Goal: Transaction & Acquisition: Purchase product/service

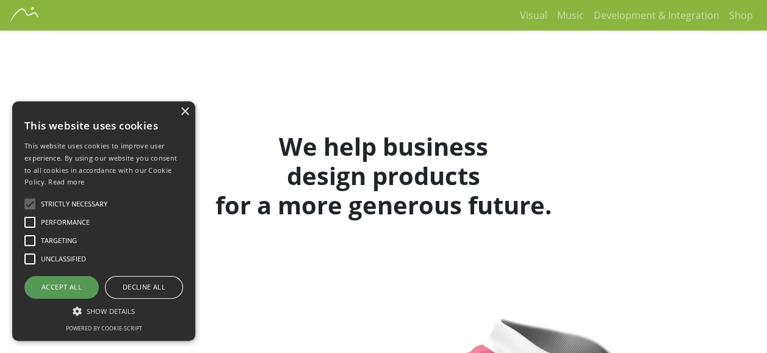
click at [33, 288] on div "Accept all" at bounding box center [61, 287] width 74 height 22
checkbox input "true"
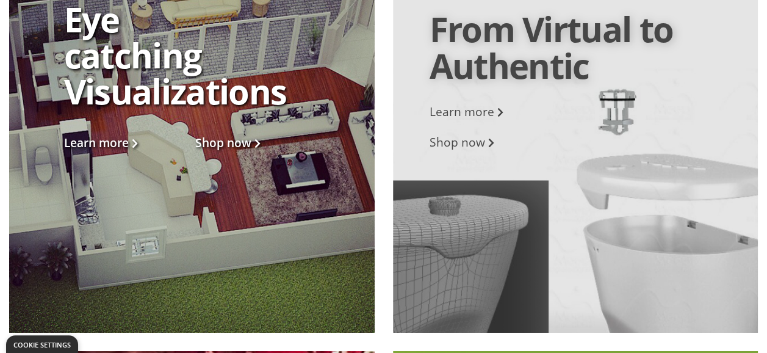
scroll to position [1903, 0]
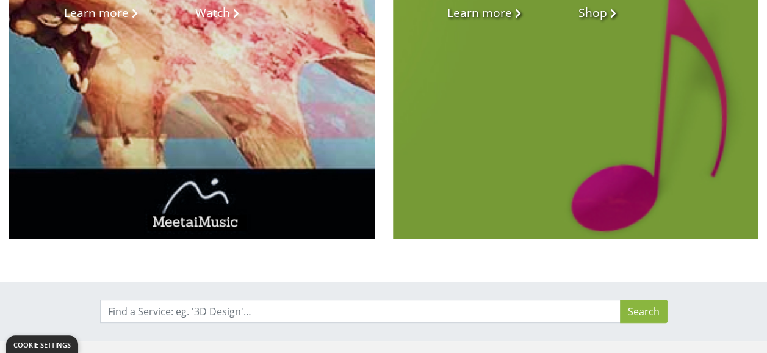
click at [680, 211] on div at bounding box center [576, 49] width 366 height 380
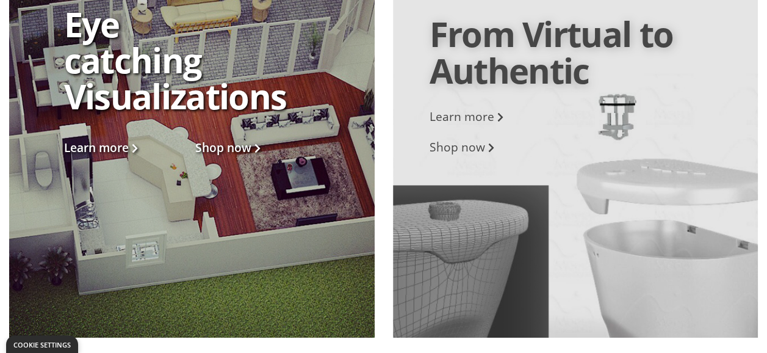
scroll to position [1861, 0]
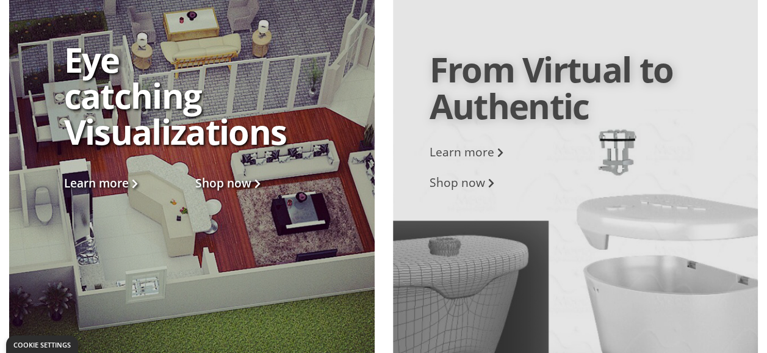
click at [704, 192] on div at bounding box center [576, 183] width 366 height 380
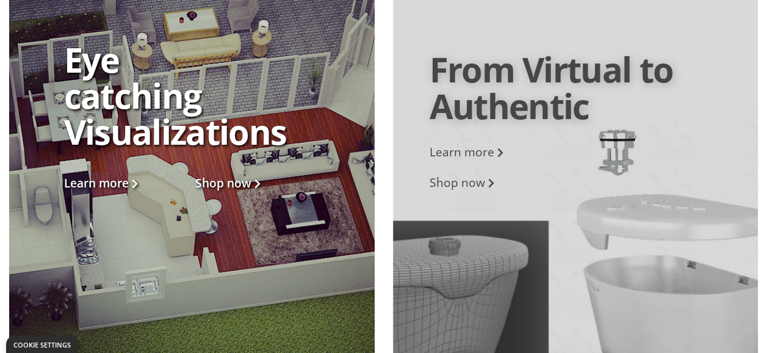
click at [444, 191] on link "Shop now" at bounding box center [443, 183] width 101 height 18
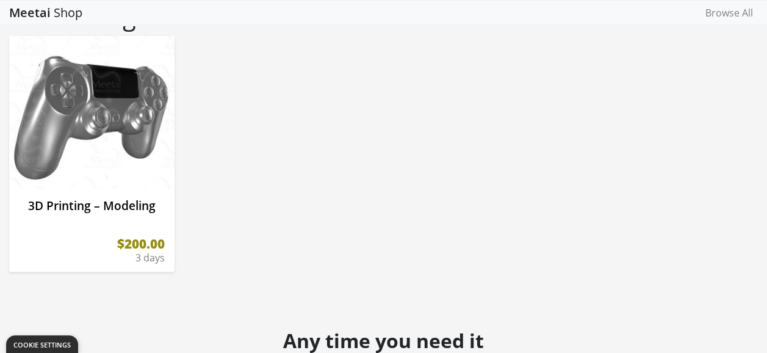
scroll to position [187, 0]
click at [53, 150] on img at bounding box center [91, 117] width 165 height 165
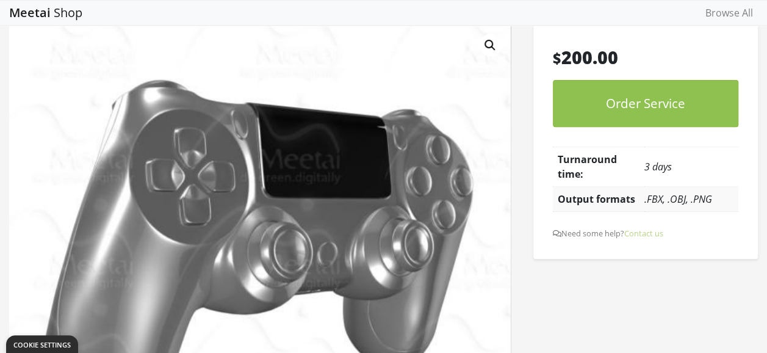
scroll to position [171, 0]
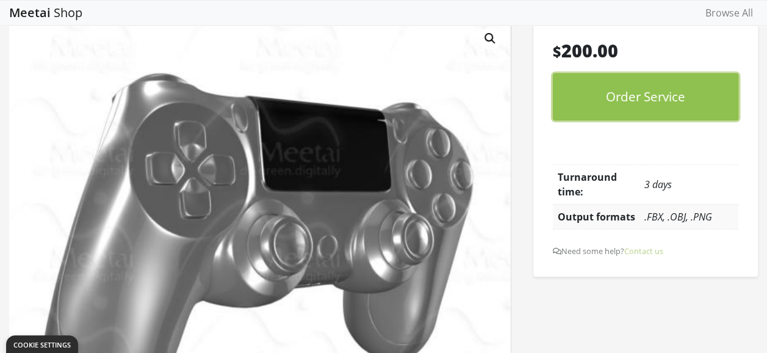
click at [708, 99] on button "Order Service" at bounding box center [646, 96] width 186 height 47
